Goal: Task Accomplishment & Management: Complete application form

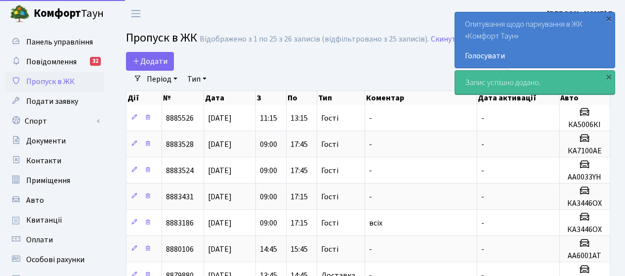
select select "25"
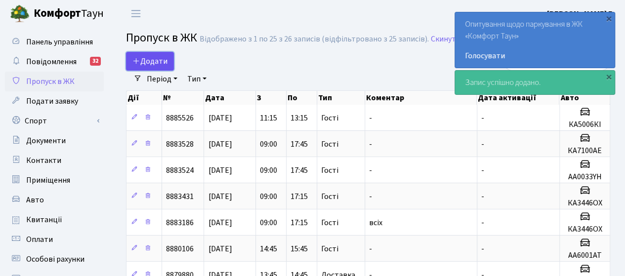
click at [143, 57] on span "Додати" at bounding box center [150, 61] width 35 height 11
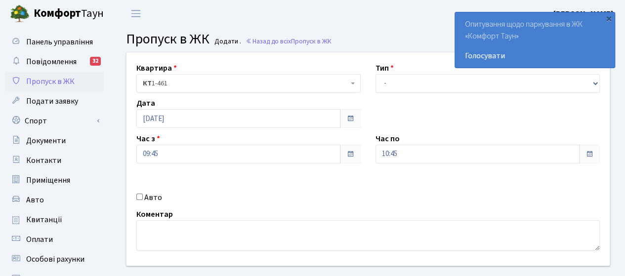
click at [351, 120] on span at bounding box center [351, 119] width 8 height 8
click at [345, 117] on span at bounding box center [350, 118] width 21 height 19
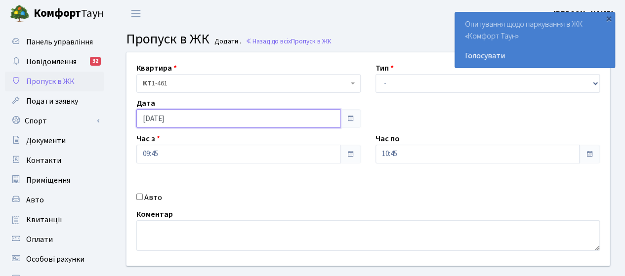
click at [322, 117] on input "19.08.2025" at bounding box center [238, 118] width 204 height 19
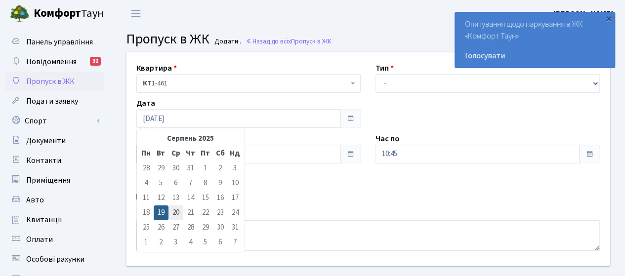
click at [175, 211] on td "20" at bounding box center [176, 213] width 15 height 15
type input "20.08.2025"
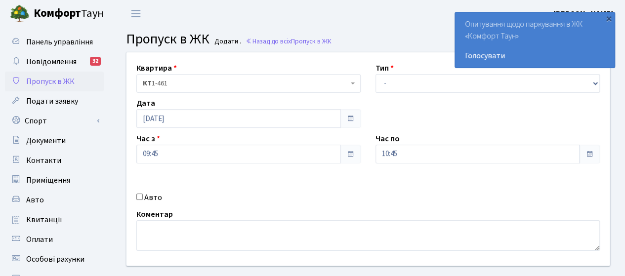
click at [349, 157] on span at bounding box center [351, 154] width 8 height 8
click at [319, 157] on input "09:45" at bounding box center [238, 154] width 204 height 19
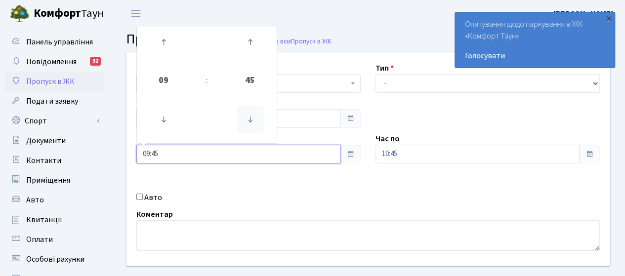
click at [244, 123] on icon at bounding box center [250, 119] width 27 height 27
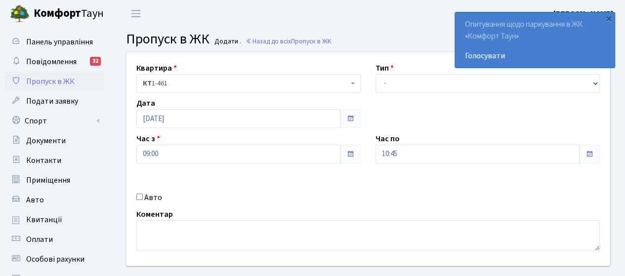
click at [227, 205] on div "Квартира <b>КТ</b>&nbsp;&nbsp;&nbsp;&nbsp;1-461 КТ 1-461 Тип - Доставка Таксі Г…" at bounding box center [368, 159] width 498 height 214
click at [355, 157] on span at bounding box center [350, 154] width 21 height 19
click at [329, 153] on input "09:00" at bounding box center [238, 154] width 204 height 19
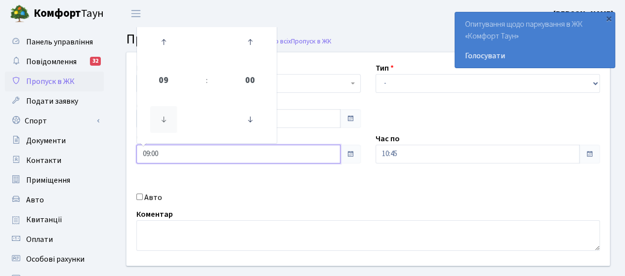
click at [166, 122] on icon at bounding box center [163, 119] width 27 height 27
type input "08:00"
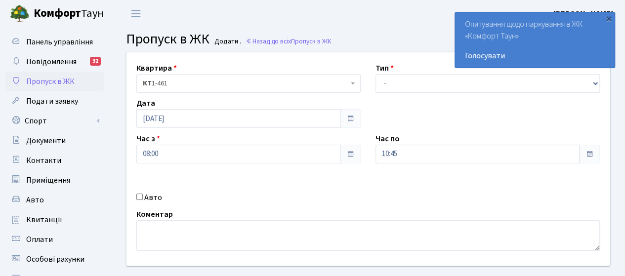
click at [272, 204] on div "Квартира <b>КТ</b>&nbsp;&nbsp;&nbsp;&nbsp;1-461 КТ 1-461 Тип - Доставка Таксі Г…" at bounding box center [368, 159] width 498 height 214
click at [423, 161] on input "10:45" at bounding box center [478, 154] width 204 height 19
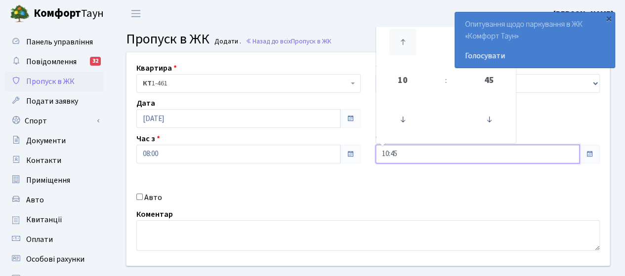
click at [399, 44] on icon at bounding box center [403, 42] width 27 height 27
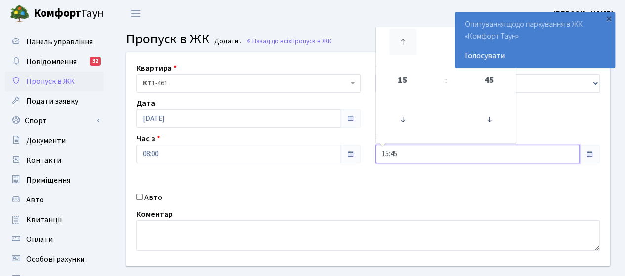
click at [399, 44] on icon at bounding box center [403, 42] width 27 height 27
type input "18:45"
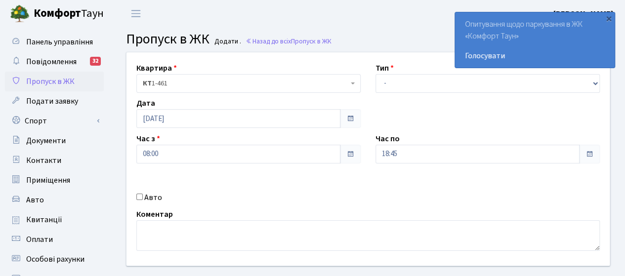
click at [285, 200] on div "Авто" at bounding box center [248, 198] width 239 height 12
click at [139, 198] on input "Авто" at bounding box center [139, 197] width 6 height 6
checkbox input "true"
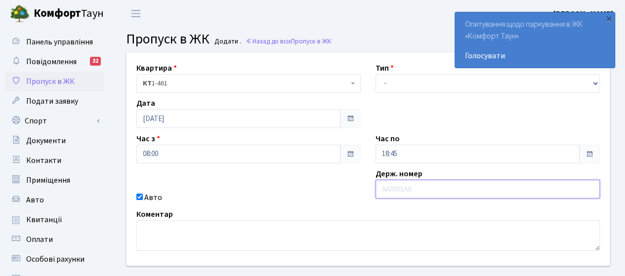
click at [412, 189] on input "text" at bounding box center [488, 189] width 224 height 19
type input "F"
type input "АА9977ТР"
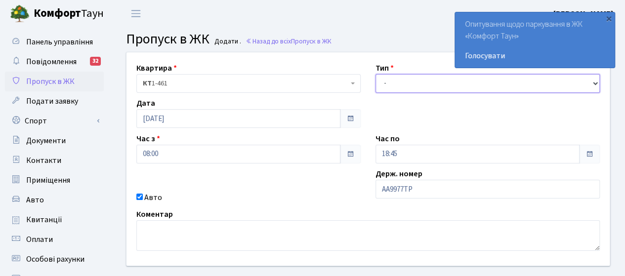
click at [386, 83] on select "- Доставка Таксі Гості Сервіс" at bounding box center [488, 83] width 224 height 19
select select "3"
click at [376, 74] on select "- Доставка Таксі Гості Сервіс" at bounding box center [488, 83] width 224 height 19
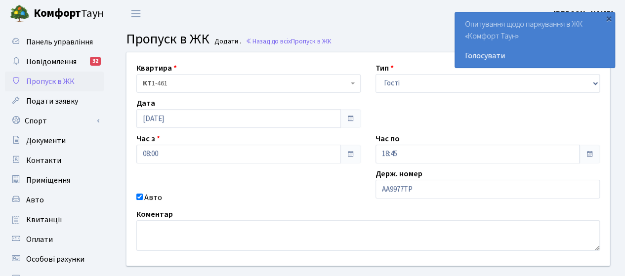
click at [291, 199] on div "Авто" at bounding box center [248, 198] width 239 height 12
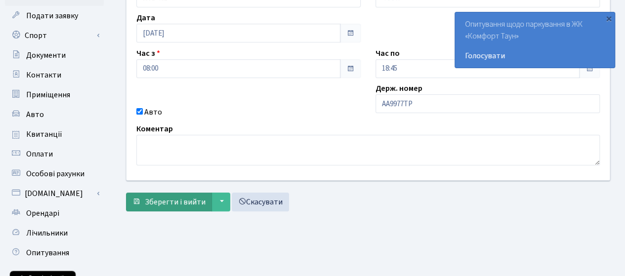
scroll to position [99, 0]
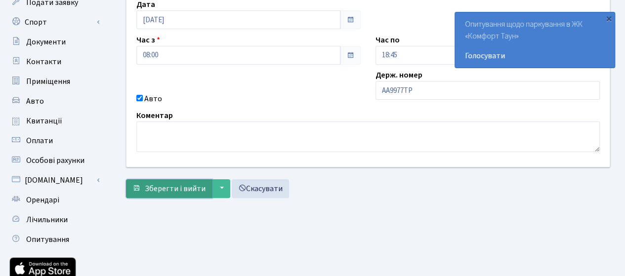
click at [159, 186] on span "Зберегти і вийти" at bounding box center [175, 188] width 61 height 11
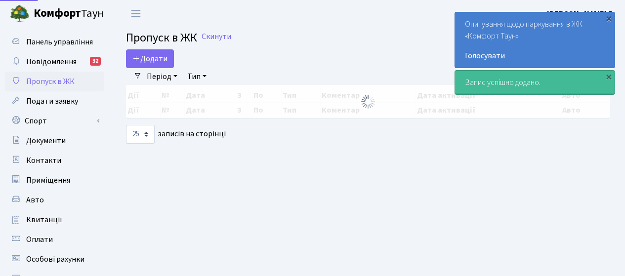
select select "25"
